Goal: Task Accomplishment & Management: Manage account settings

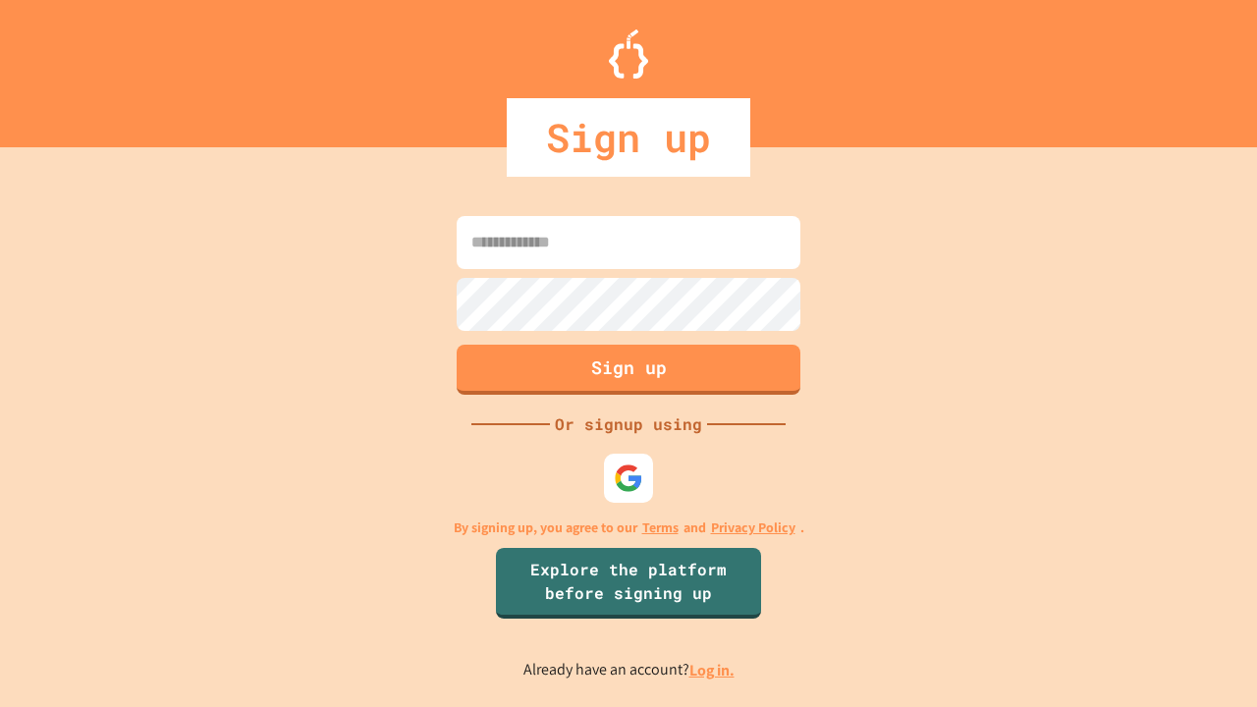
click at [713, 670] on link "Log in." at bounding box center [712, 670] width 45 height 21
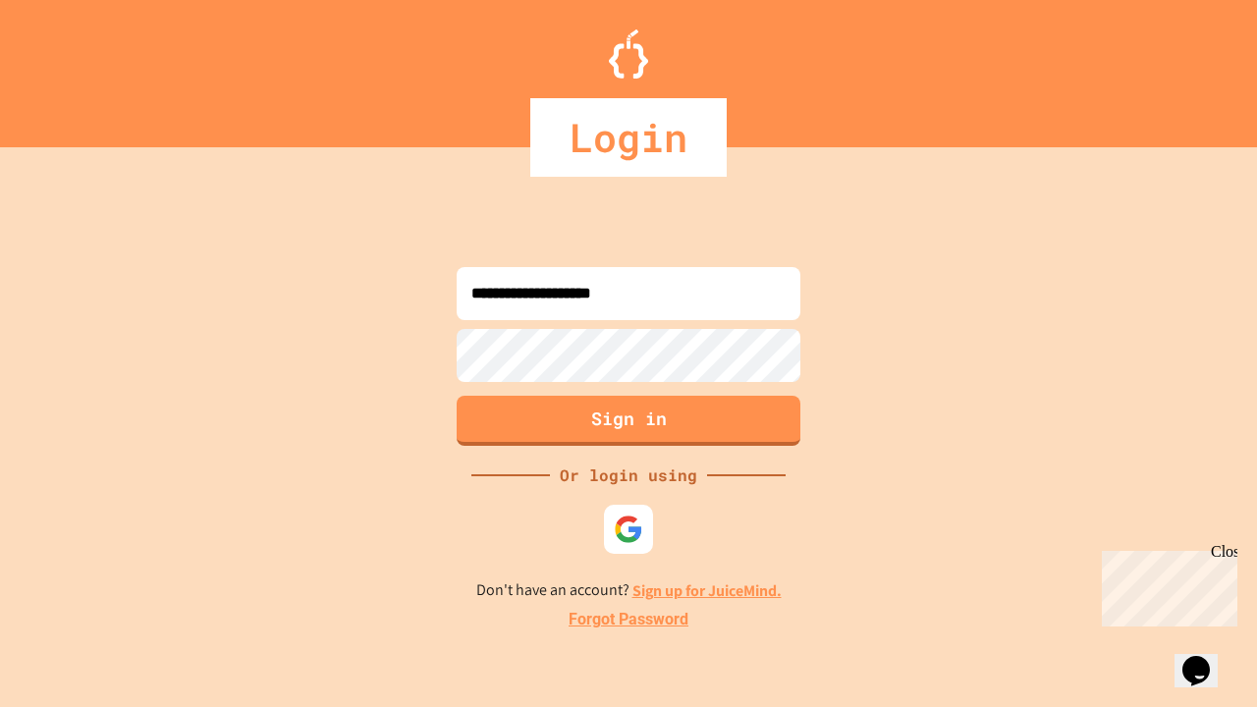
type input "**********"
